Goal: Information Seeking & Learning: Check status

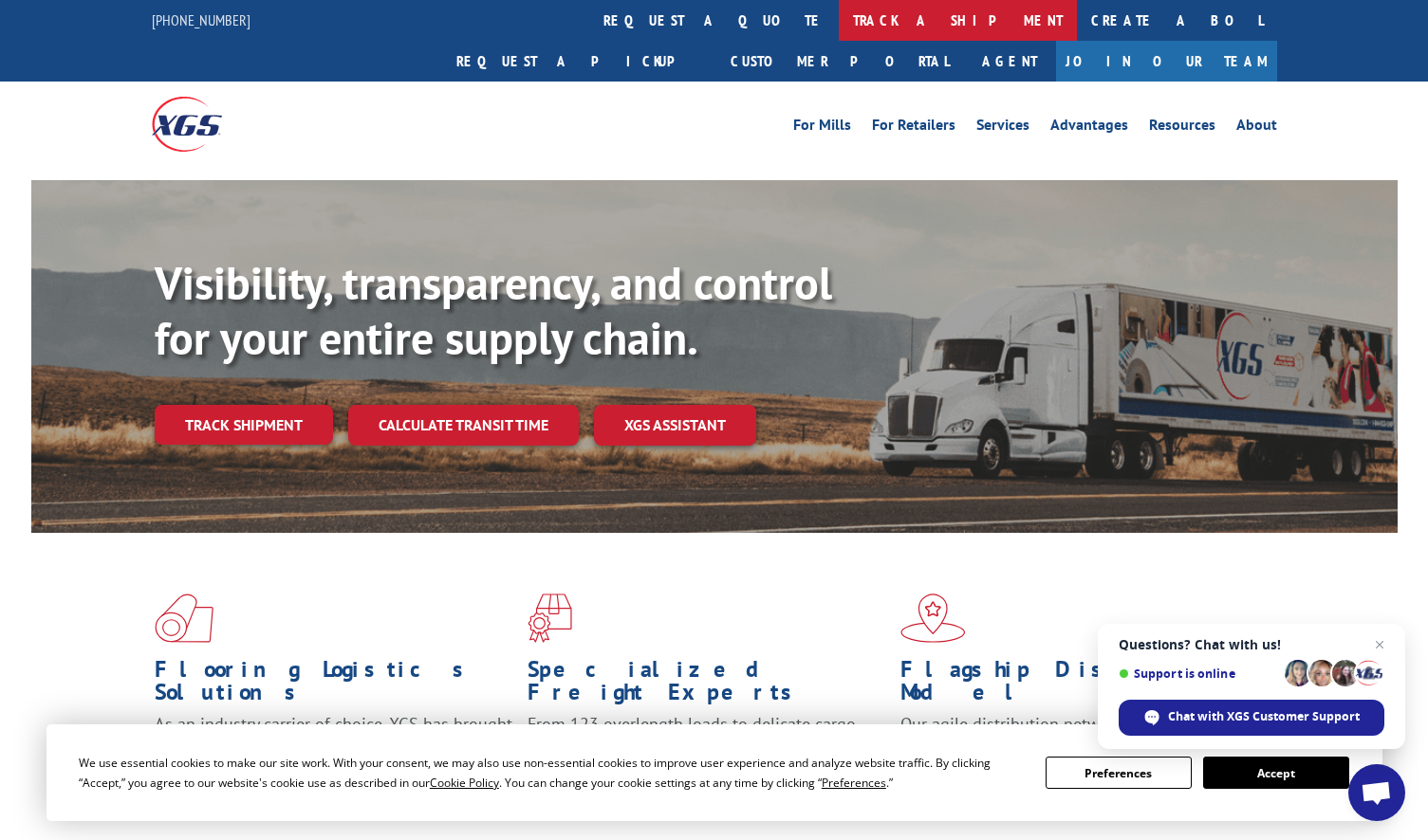
click at [838, 27] on link "track a shipment" at bounding box center [957, 20] width 238 height 41
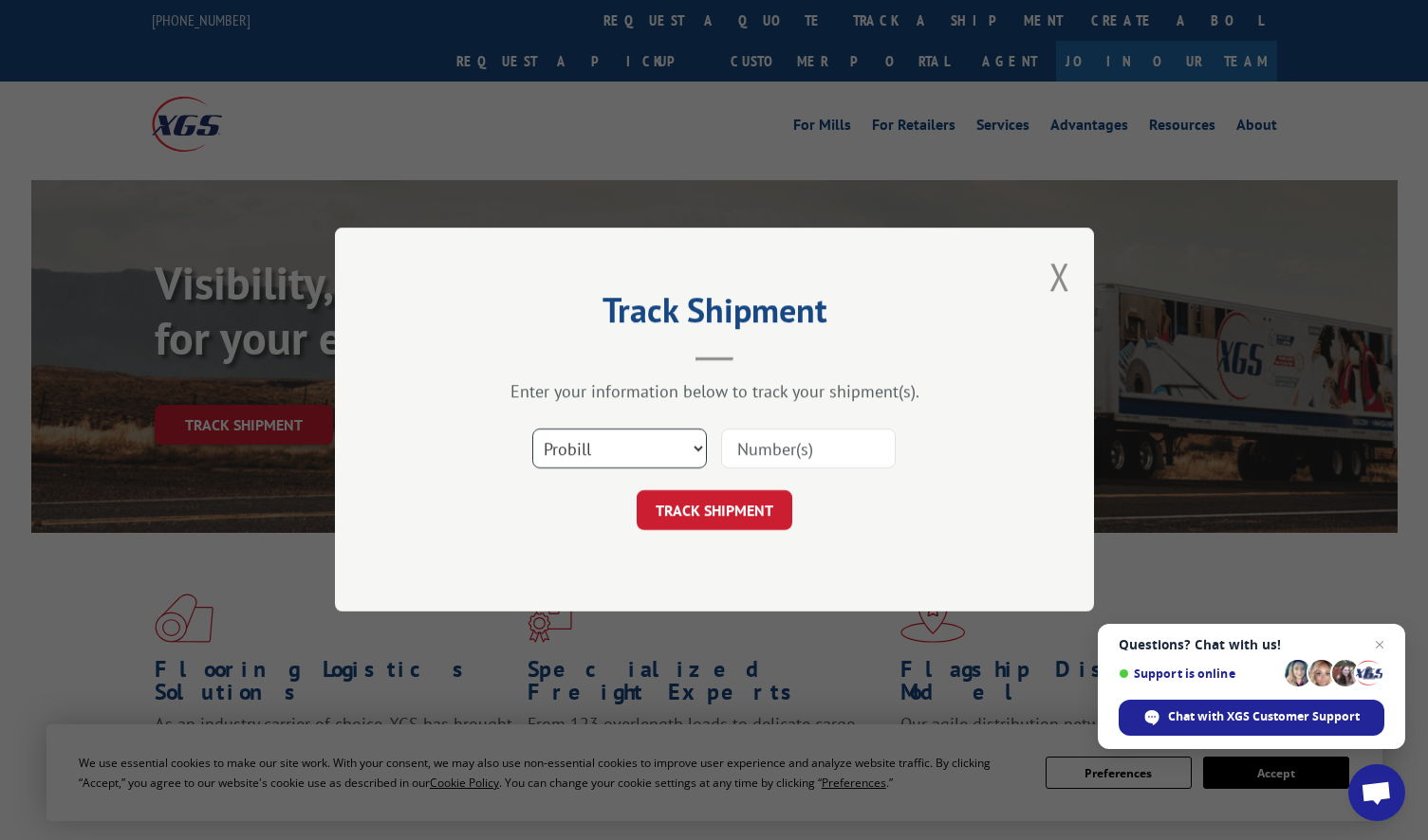
click at [643, 465] on select "Select category... Probill BOL PO" at bounding box center [619, 450] width 174 height 40
select select "po"
click at [532, 430] on select "Select category... Probill BOL PO" at bounding box center [619, 450] width 174 height 40
click at [790, 447] on input at bounding box center [808, 450] width 174 height 40
paste input "295970994"
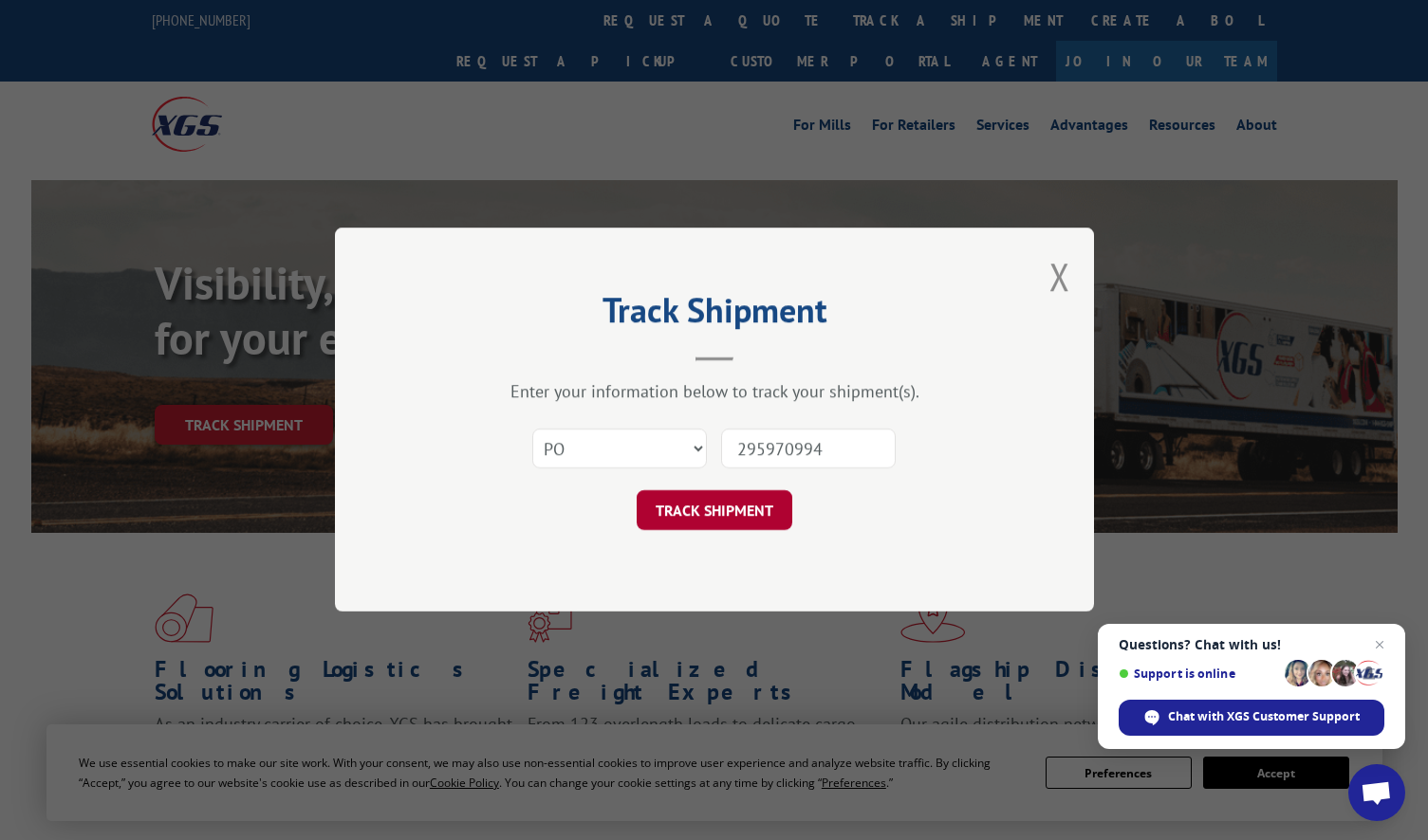
type input "295970994"
click at [714, 516] on button "TRACK SHIPMENT" at bounding box center [714, 511] width 156 height 40
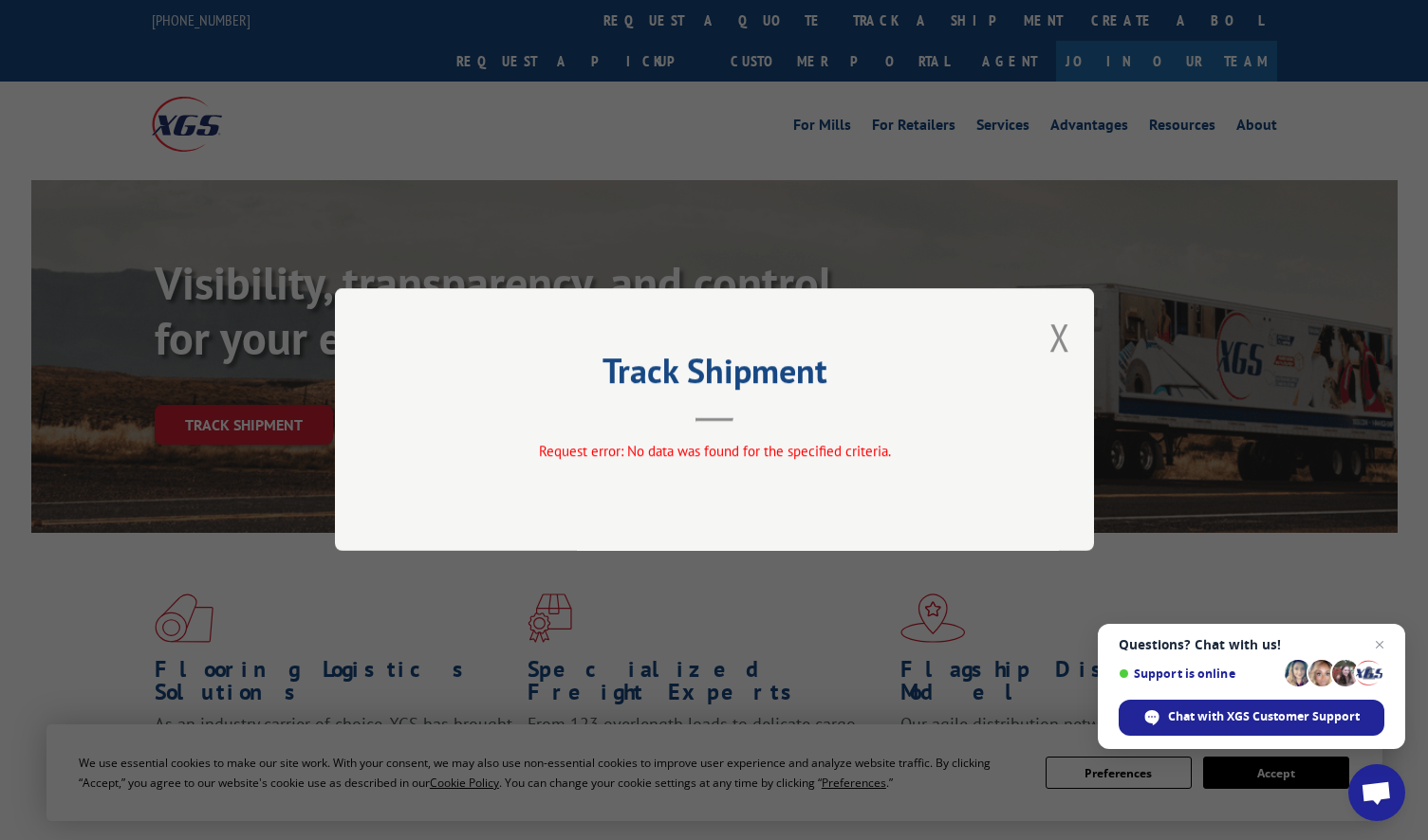
click at [735, 159] on div "Track Shipment Request error: No data was found for the specified criteria." at bounding box center [714, 420] width 1428 height 840
click at [646, 32] on div "Track Shipment Request error: No data was found for the specified criteria." at bounding box center [714, 420] width 1428 height 840
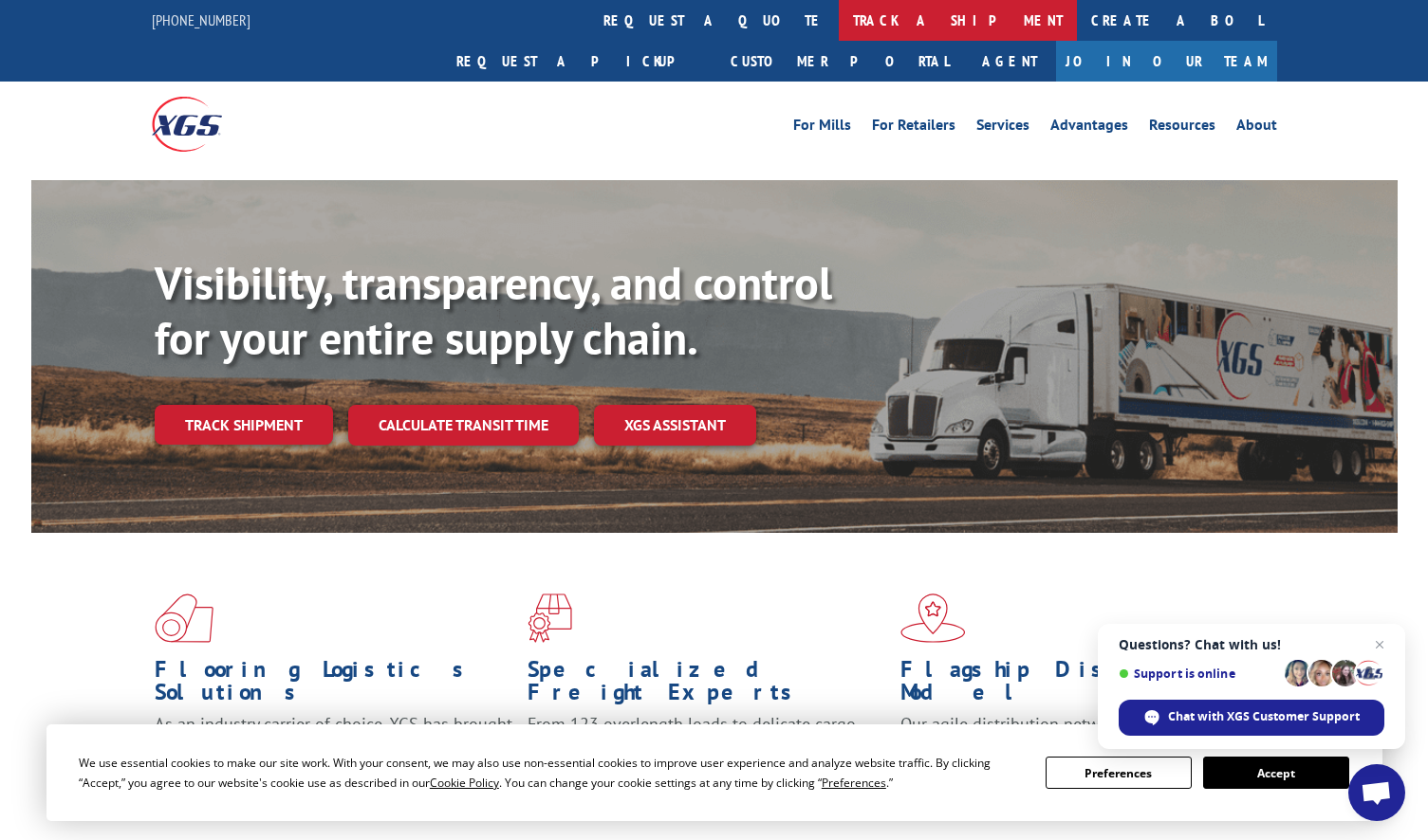
click at [838, 19] on link "track a shipment" at bounding box center [957, 20] width 238 height 41
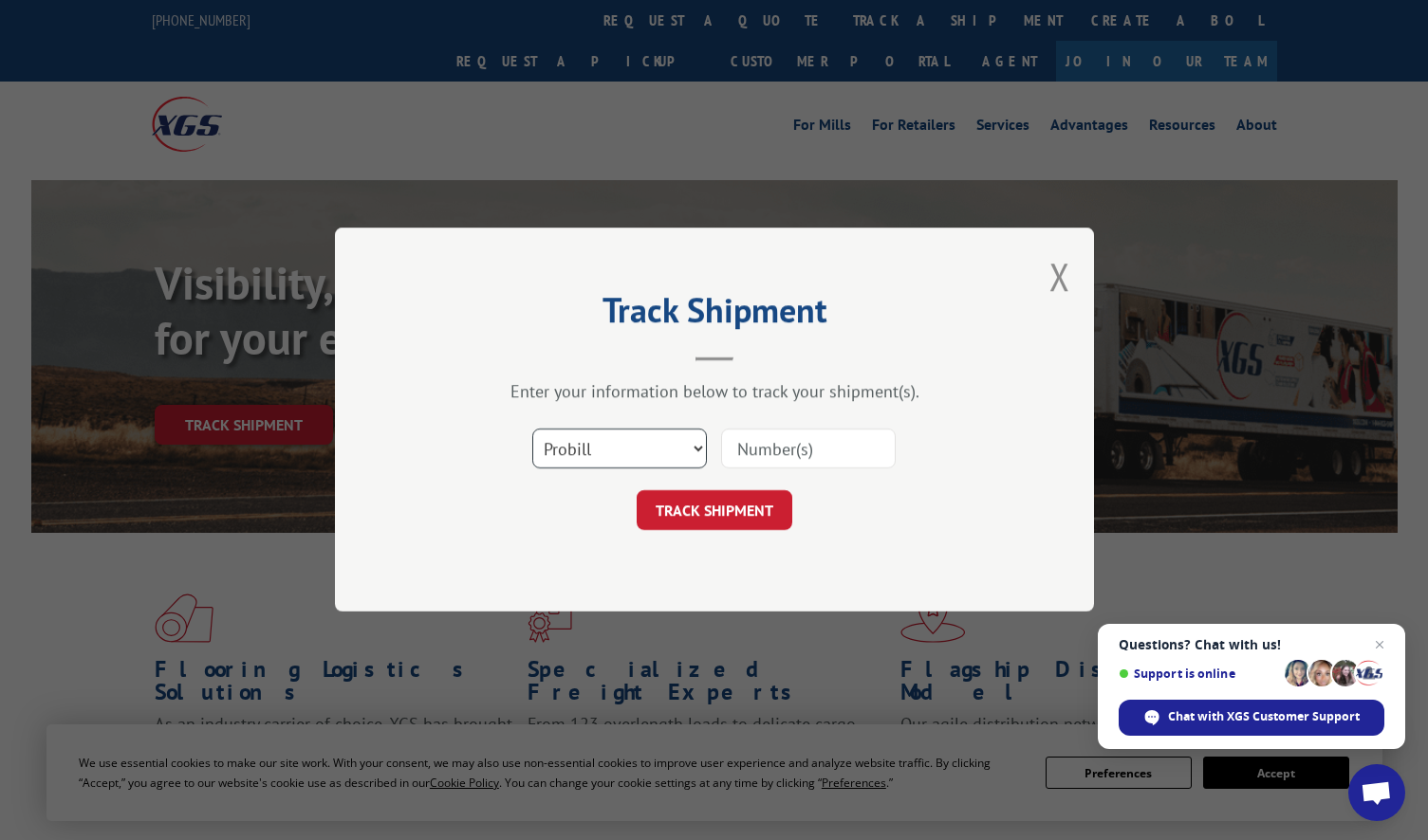
click at [627, 456] on select "Select category... Probill BOL PO" at bounding box center [619, 450] width 174 height 40
select select "po"
click at [532, 430] on select "Select category... Probill BOL PO" at bounding box center [619, 450] width 174 height 40
click at [769, 458] on input at bounding box center [808, 450] width 174 height 40
paste input "295910562"
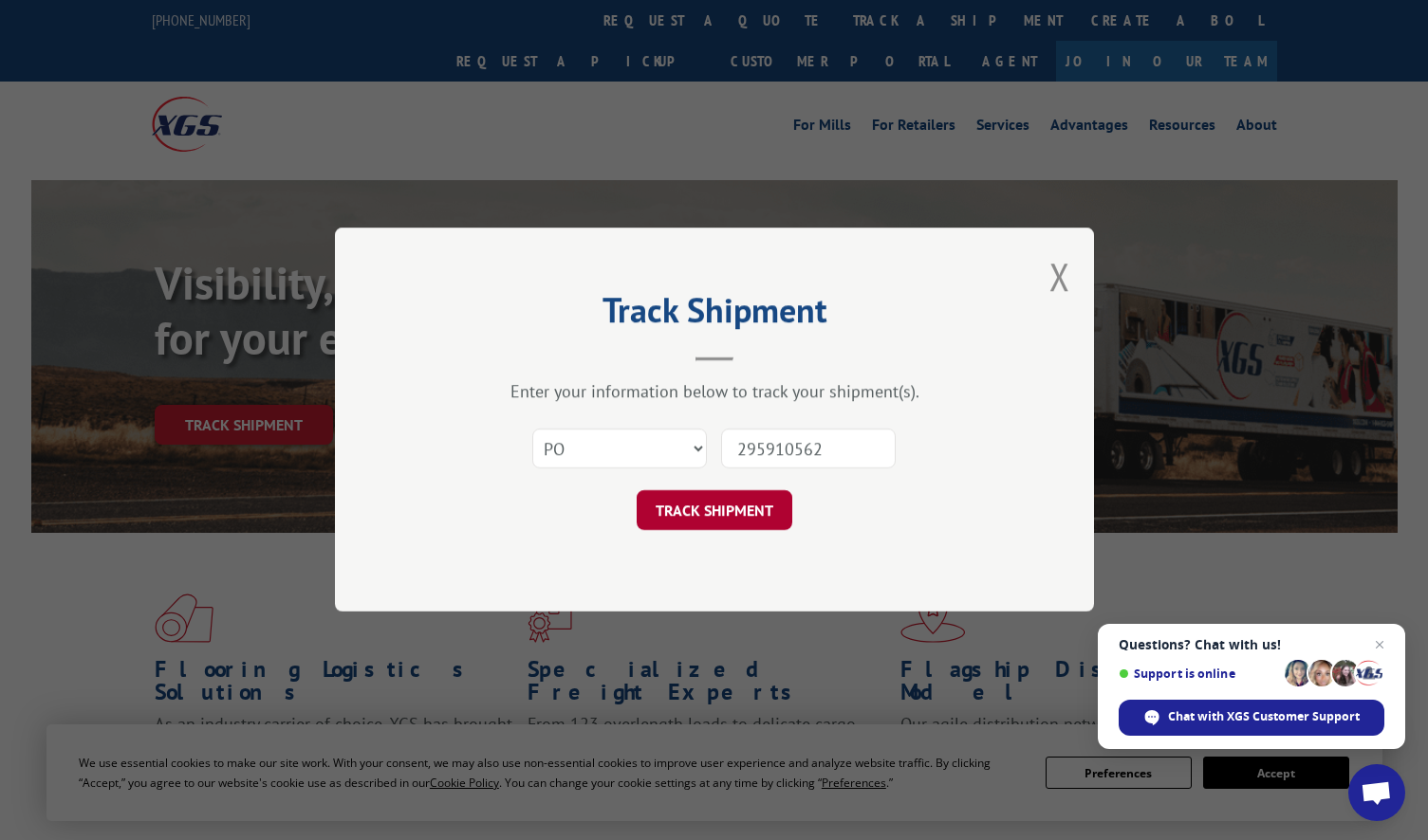
type input "295910562"
click at [709, 502] on button "TRACK SHIPMENT" at bounding box center [714, 511] width 156 height 40
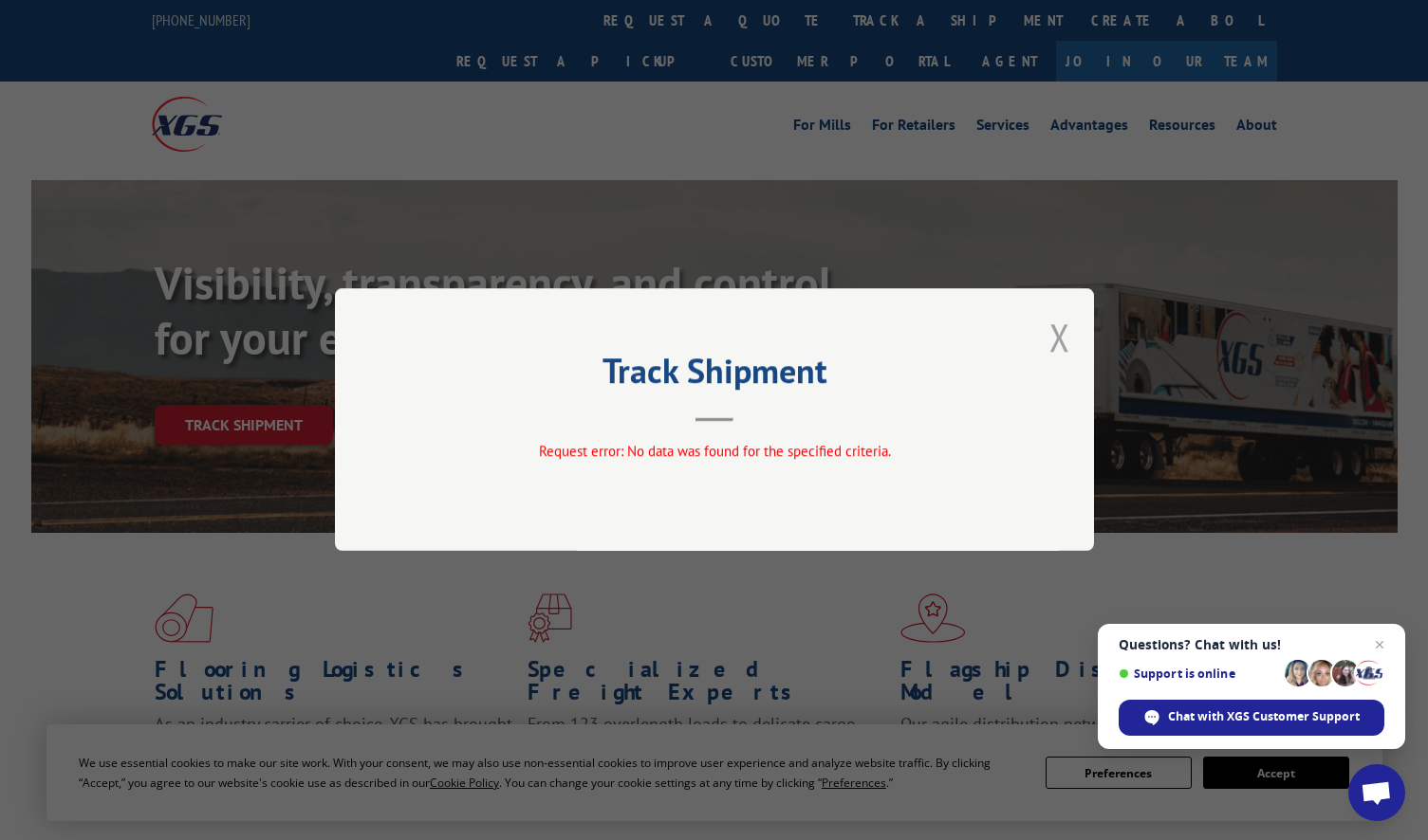
click at [1058, 341] on button "Close modal" at bounding box center [1060, 337] width 21 height 51
